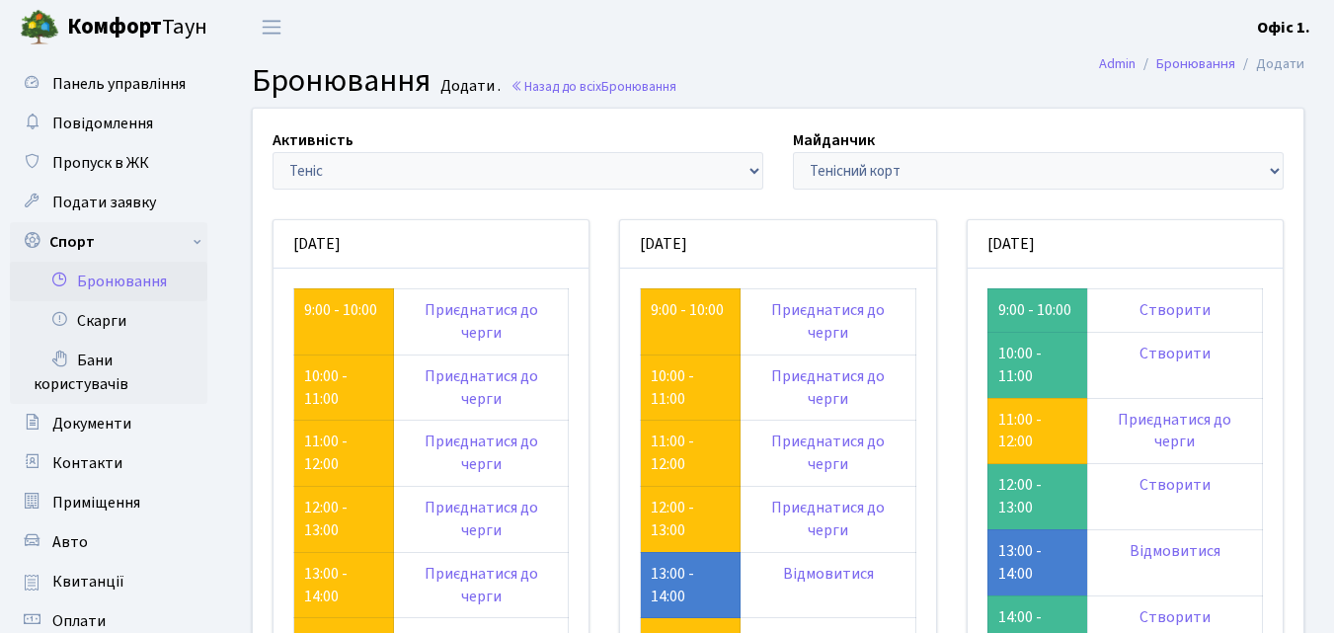
scroll to position [249, 0]
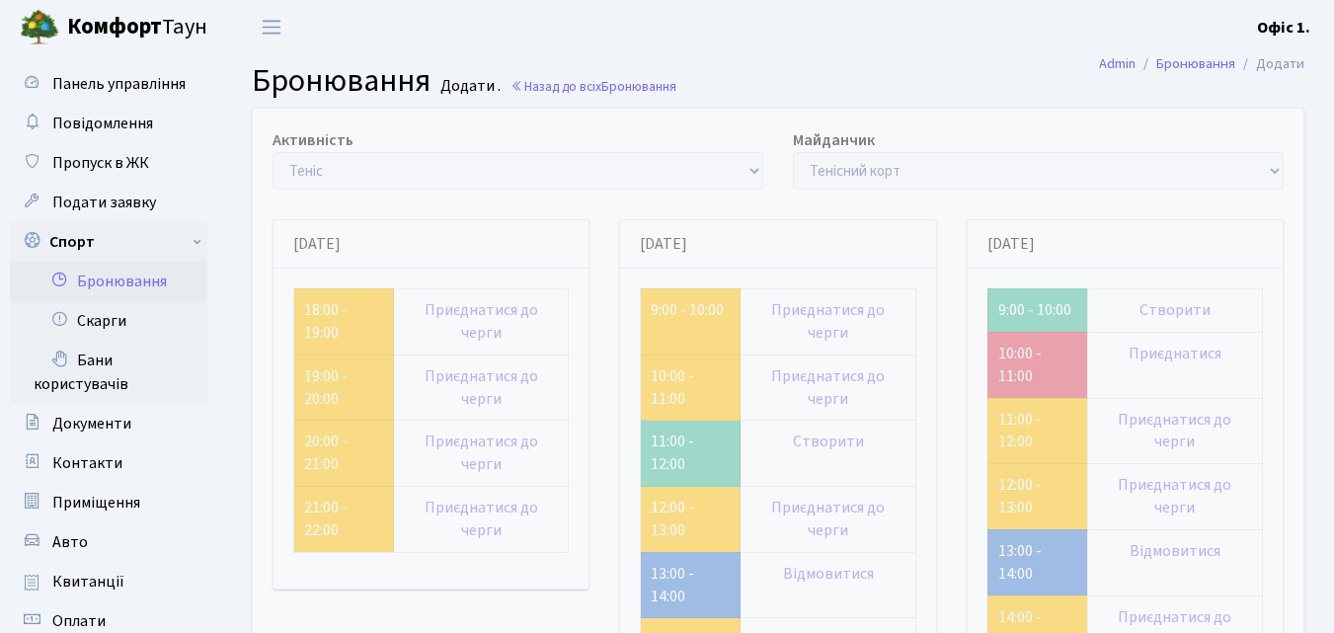
scroll to position [249, 0]
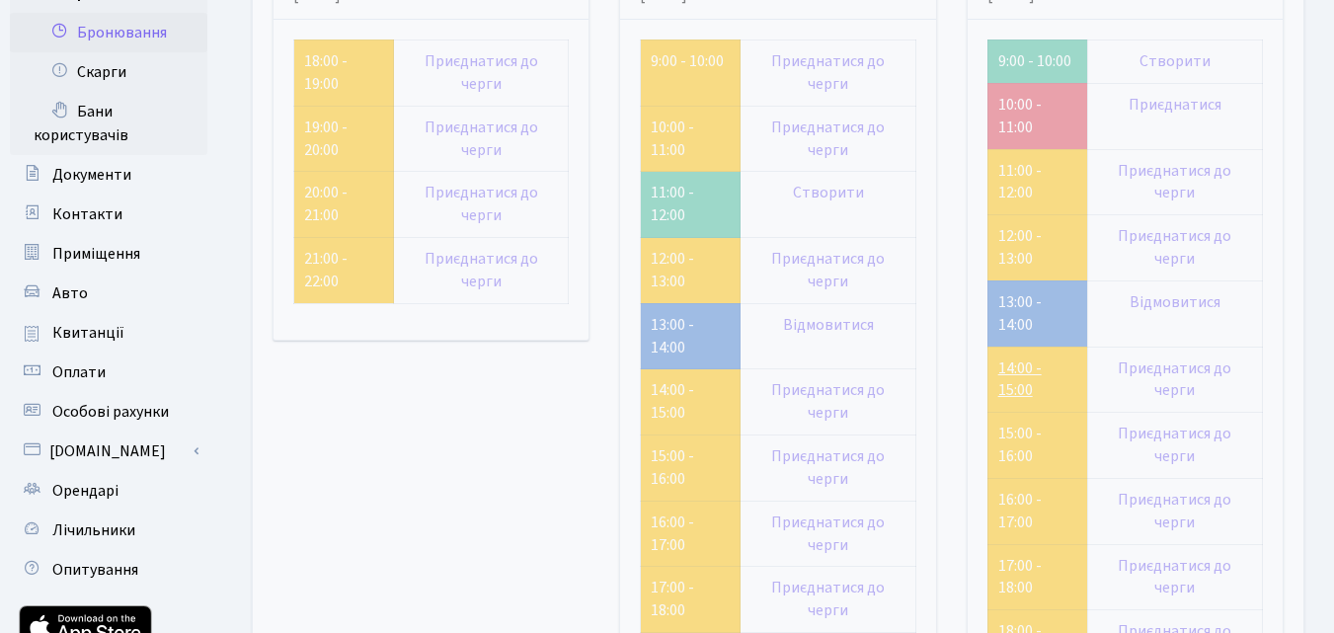
click at [1016, 374] on link "14:00 - 15:00" at bounding box center [1019, 379] width 43 height 44
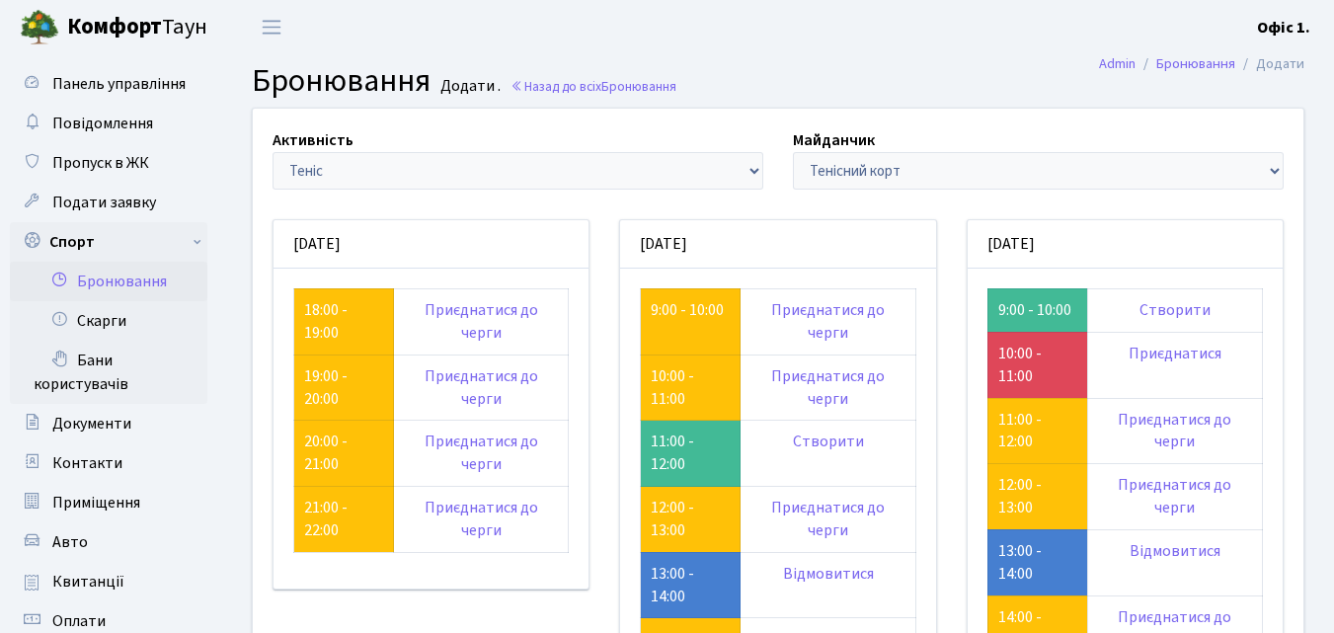
scroll to position [249, 0]
